Goal: Information Seeking & Learning: Check status

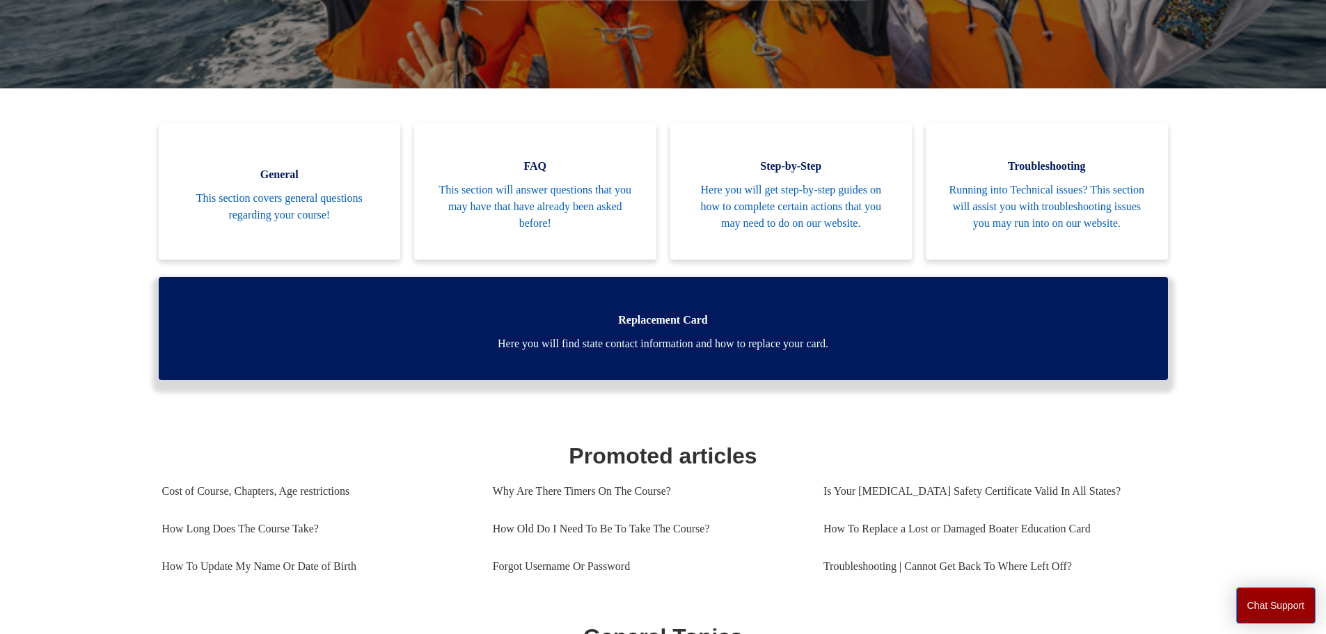
click at [710, 352] on span "Here you will find state contact information and how to replace your card." at bounding box center [664, 344] width 968 height 17
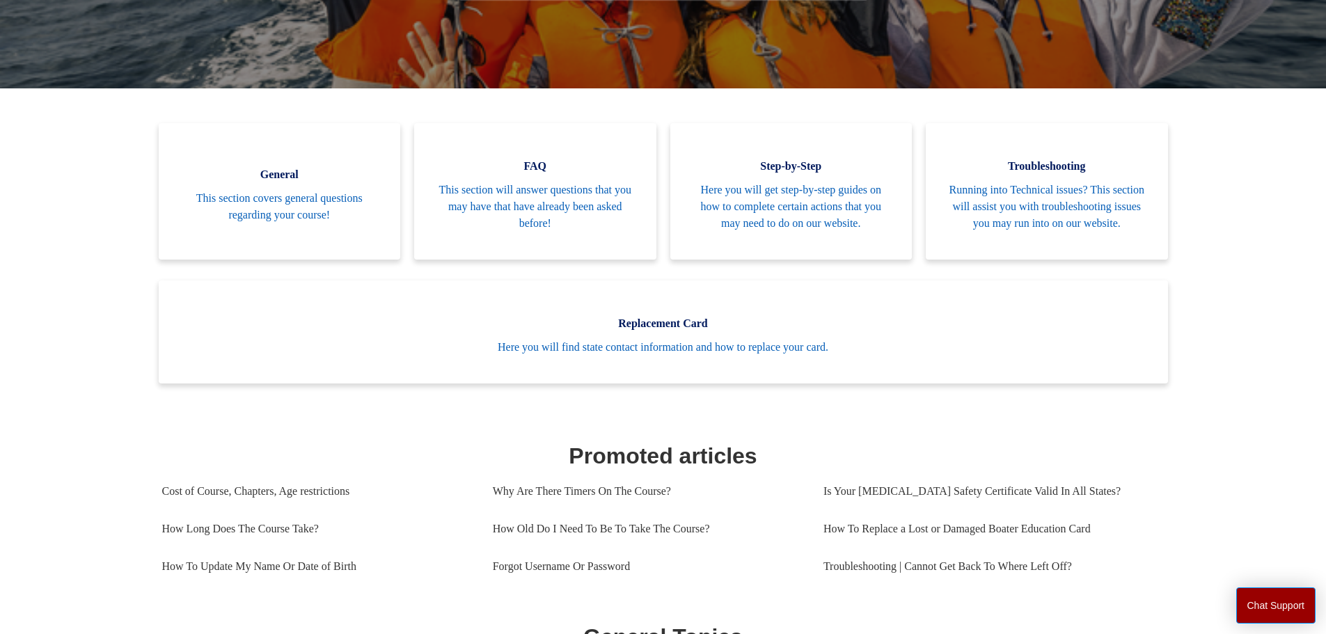
click at [1207, 351] on main "Boat-Ed Search Welcome to the Boat-Ed Support Center! How can we help you? Cate…" at bounding box center [663, 599] width 1326 height 1579
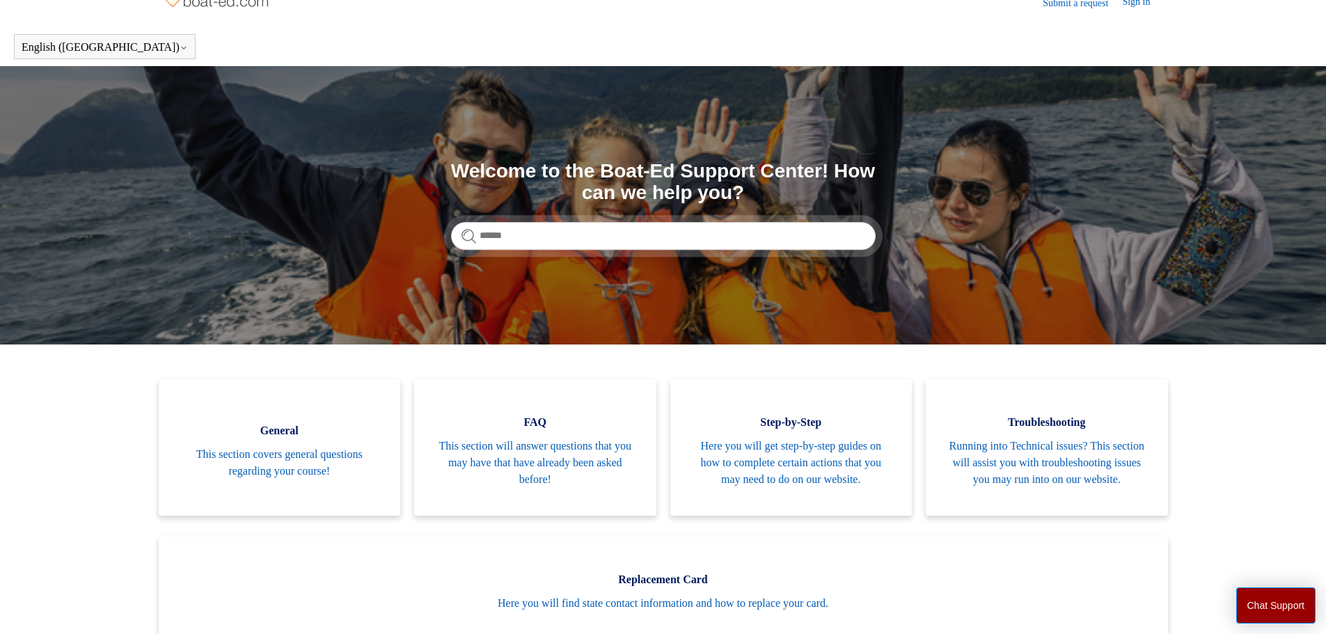
scroll to position [0, 0]
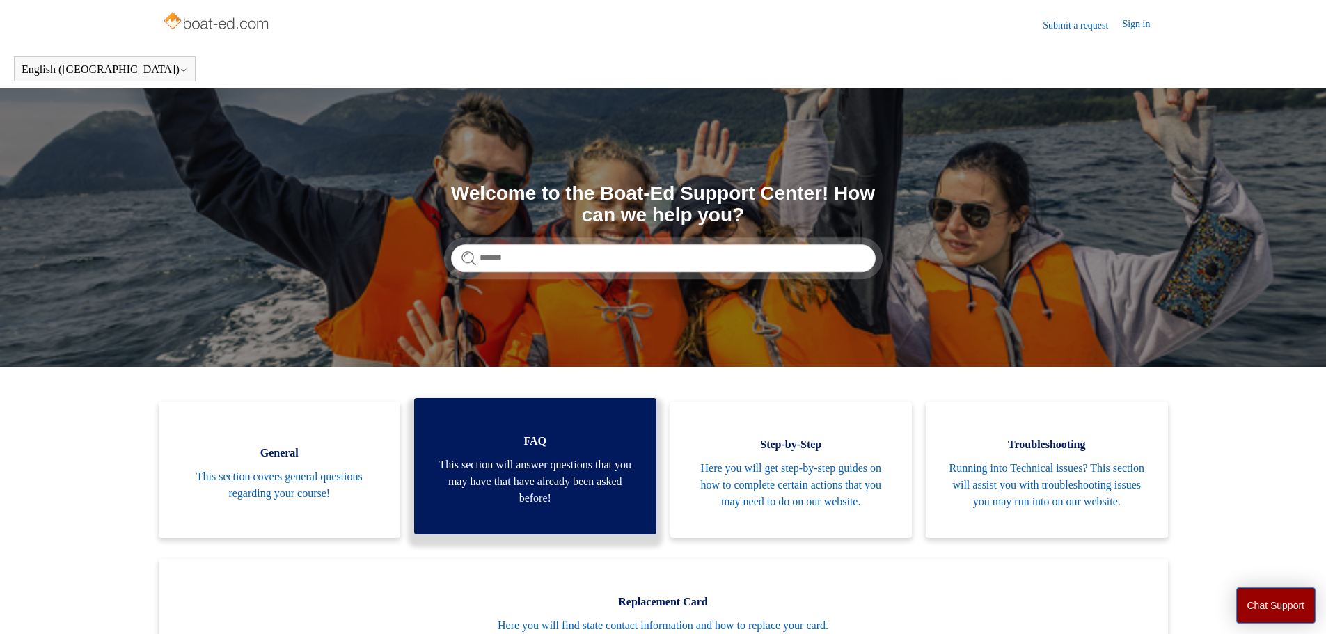
click at [581, 477] on span "This section will answer questions that you may have that have already been ask…" at bounding box center [535, 482] width 201 height 50
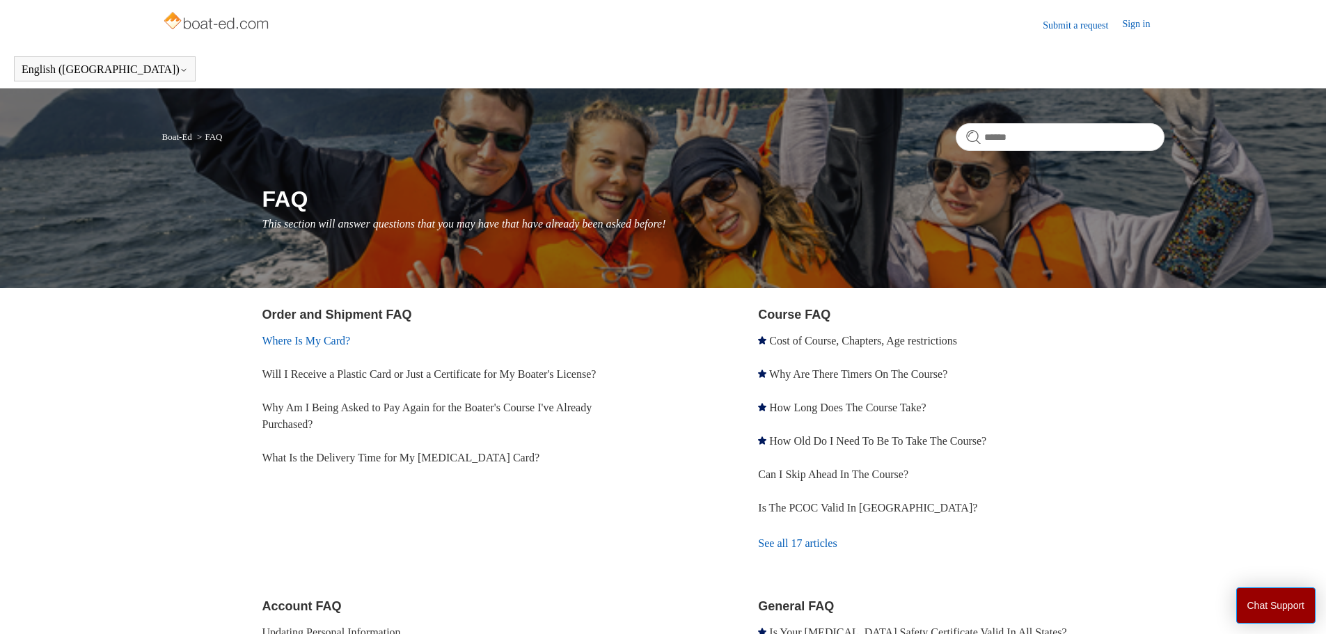
click at [327, 340] on link "Where Is My Card?" at bounding box center [306, 341] width 88 height 12
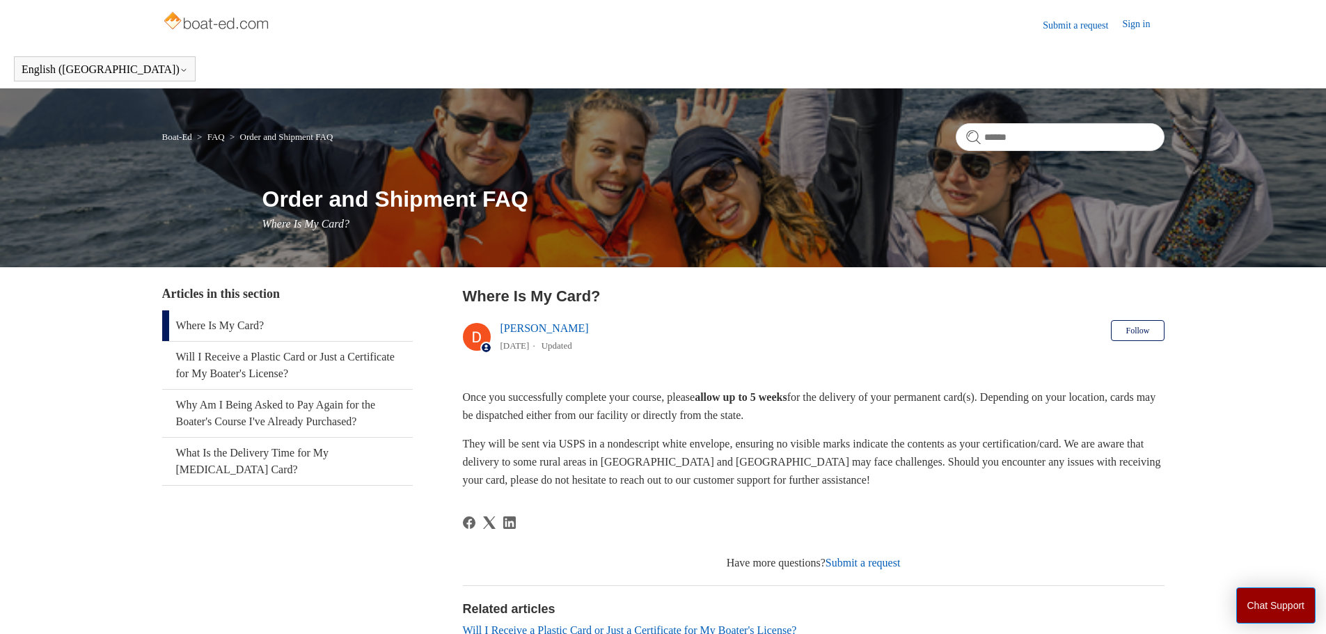
click at [888, 423] on p "Once you successfully complete your course, please allow up to 5 weeks for the …" at bounding box center [814, 407] width 702 height 36
click at [261, 356] on link "Will I Receive a Plastic Card or Just a Certificate for My Boater's License?" at bounding box center [287, 365] width 251 height 47
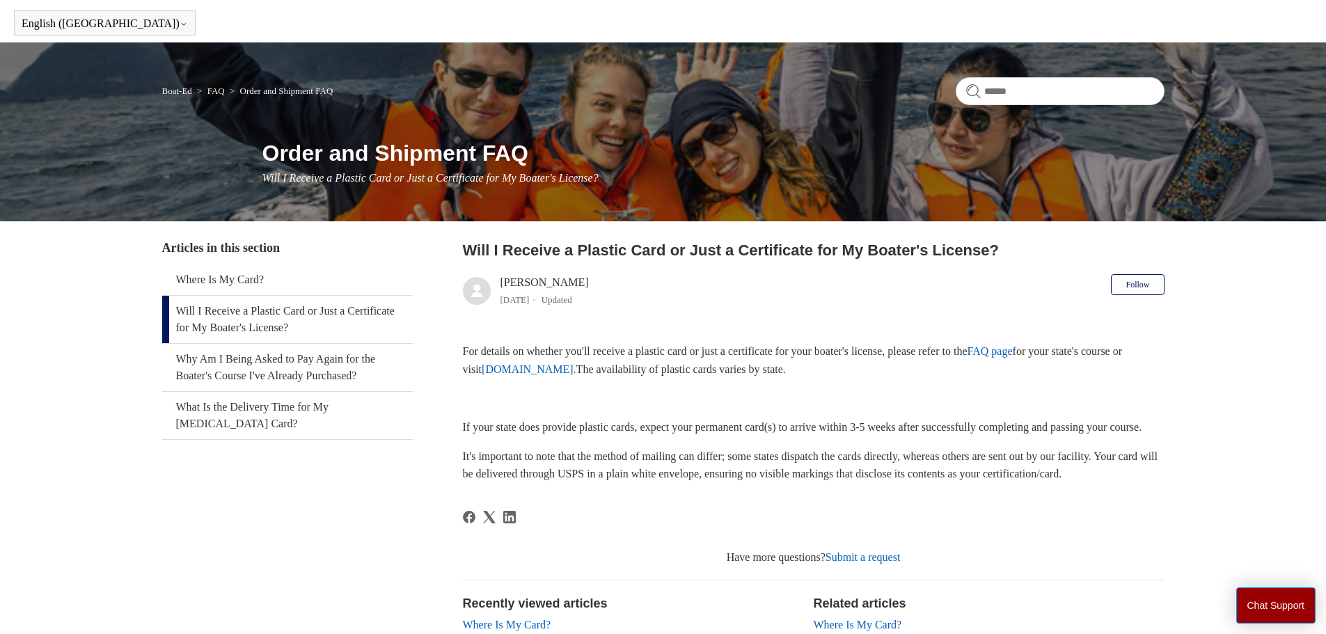
scroll to position [70, 0]
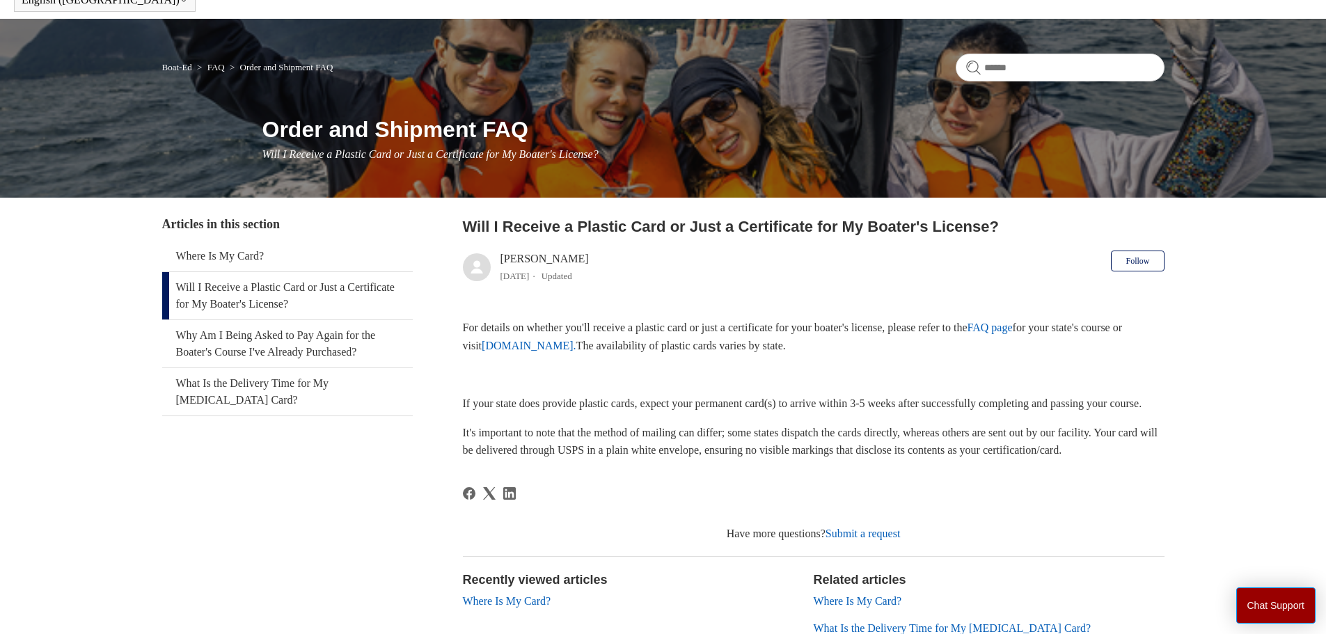
click at [577, 351] on link "[DOMAIN_NAME]." at bounding box center [529, 346] width 95 height 12
